Goal: Check status: Check status

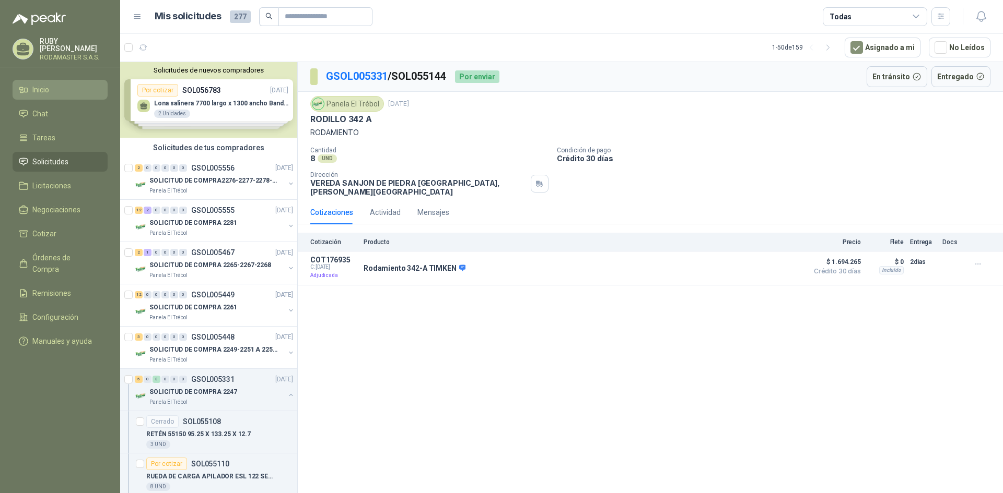
click at [52, 88] on li "Inicio" at bounding box center [60, 89] width 83 height 11
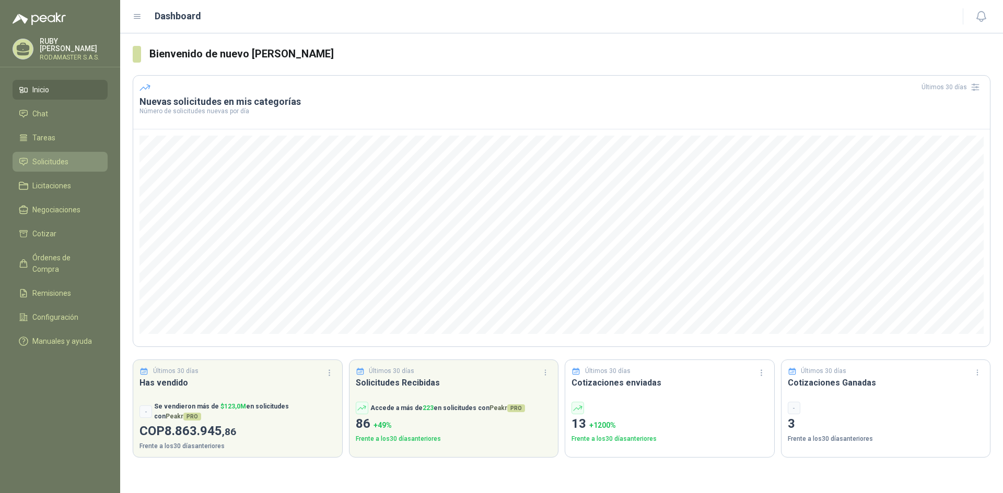
click at [81, 160] on li "Solicitudes" at bounding box center [60, 161] width 83 height 11
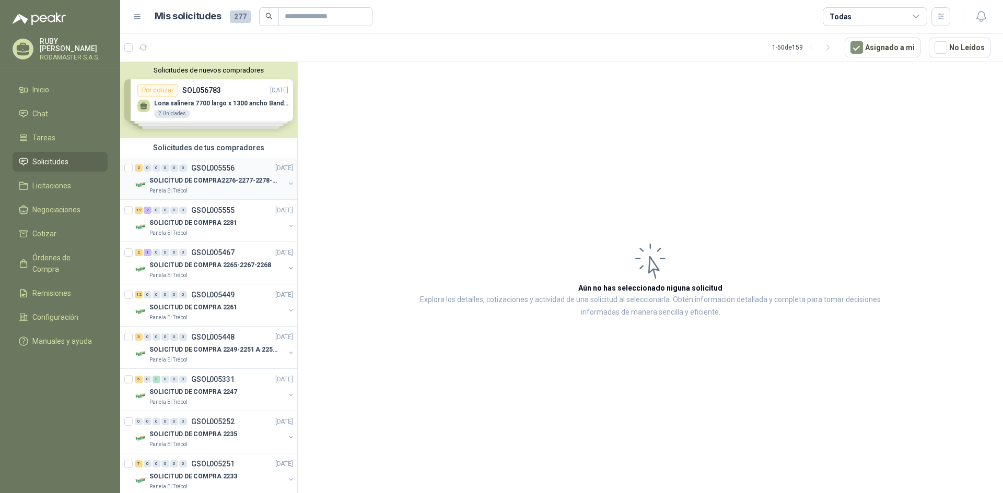
click at [217, 173] on div "2 0 0 0 0 0 GSOL005556 [DATE]" at bounding box center [215, 168] width 160 height 13
